Goal: Register for event/course

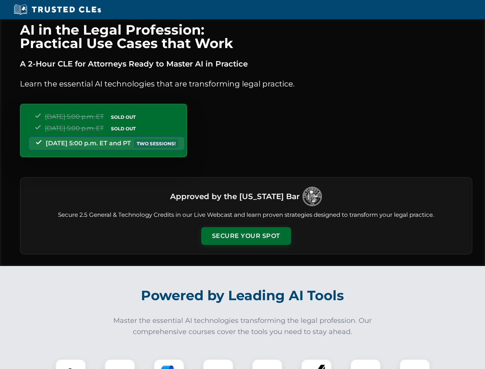
click at [246, 236] on button "Secure Your Spot" at bounding box center [246, 236] width 90 height 18
click at [71, 364] on img at bounding box center [71, 374] width 22 height 22
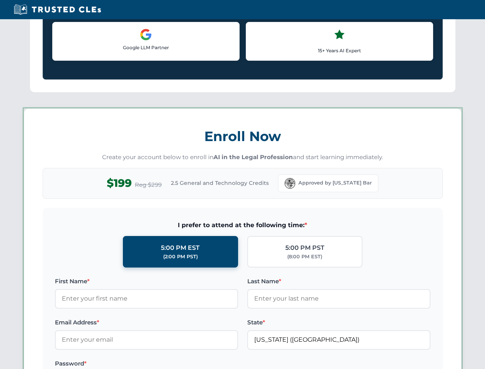
click at [169, 364] on label "Password *" at bounding box center [146, 363] width 183 height 9
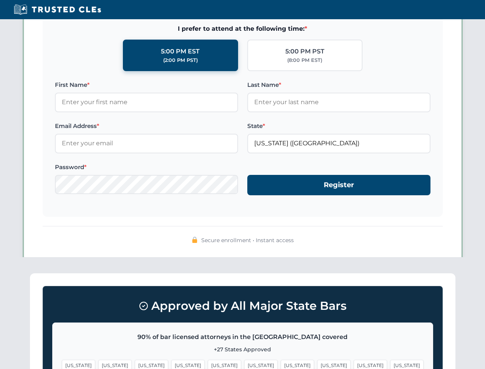
click at [354, 364] on span "[US_STATE]" at bounding box center [370, 364] width 33 height 11
